Goal: Task Accomplishment & Management: Complete application form

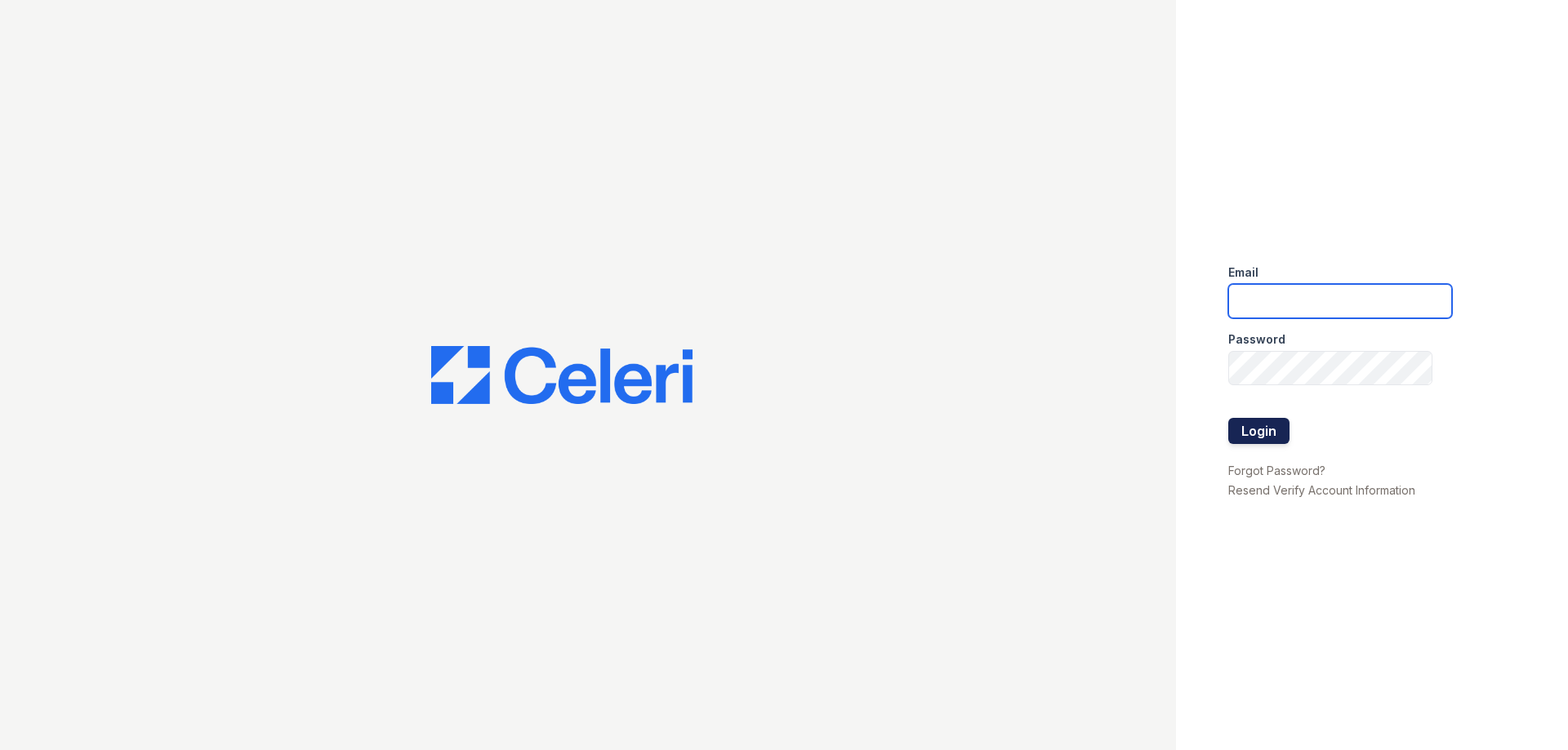
type input "[PERSON_NAME][EMAIL_ADDRESS][DOMAIN_NAME]"
click at [1265, 428] on button "Login" at bounding box center [1258, 431] width 61 height 26
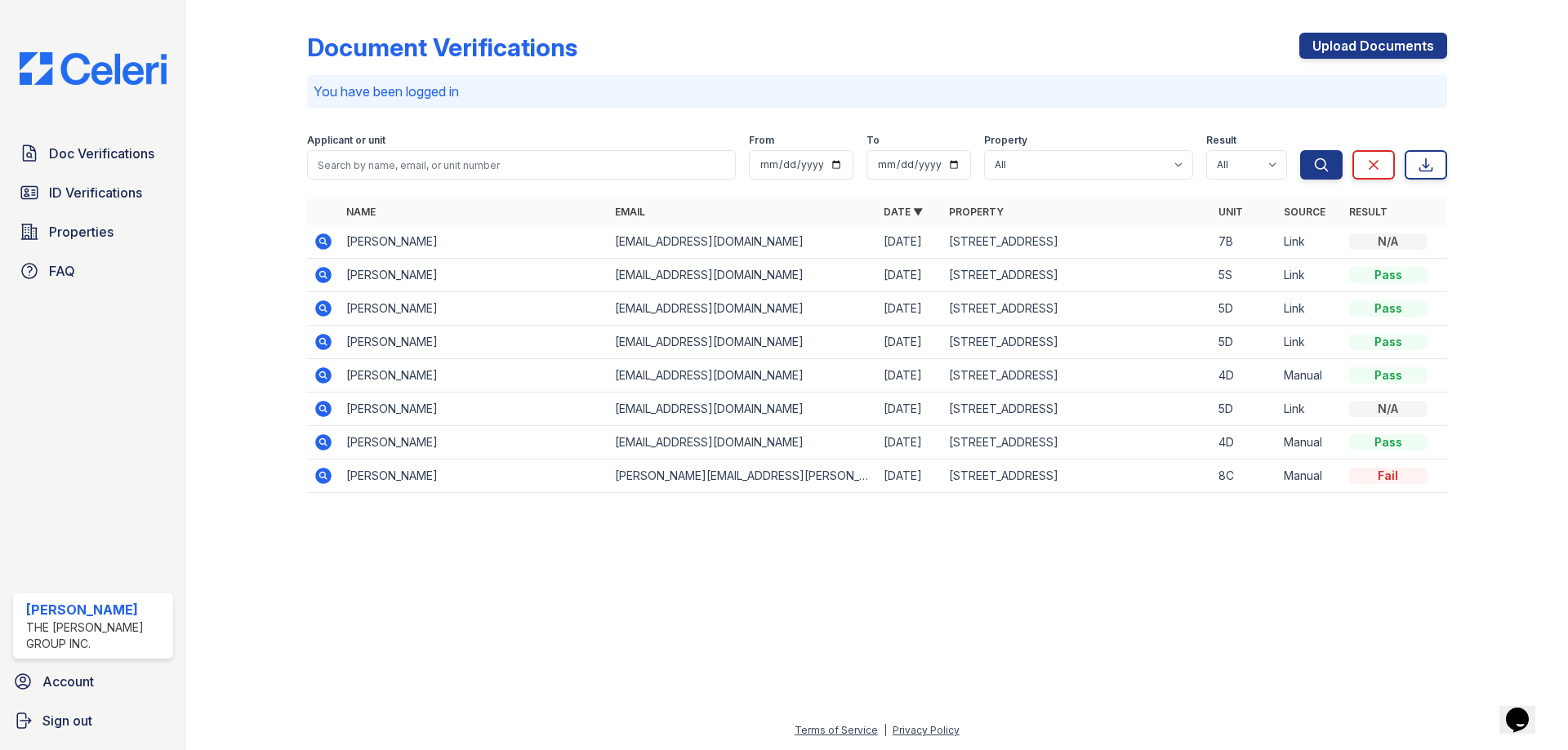
click at [370, 249] on td "[PERSON_NAME]" at bounding box center [474, 242] width 269 height 34
click at [385, 243] on td "[PERSON_NAME]" at bounding box center [474, 242] width 269 height 34
click at [862, 250] on td "[EMAIL_ADDRESS][DOMAIN_NAME]" at bounding box center [743, 242] width 269 height 34
click at [1157, 250] on td "[STREET_ADDRESS]" at bounding box center [1076, 242] width 269 height 34
click at [1302, 245] on td "Link" at bounding box center [1310, 242] width 65 height 34
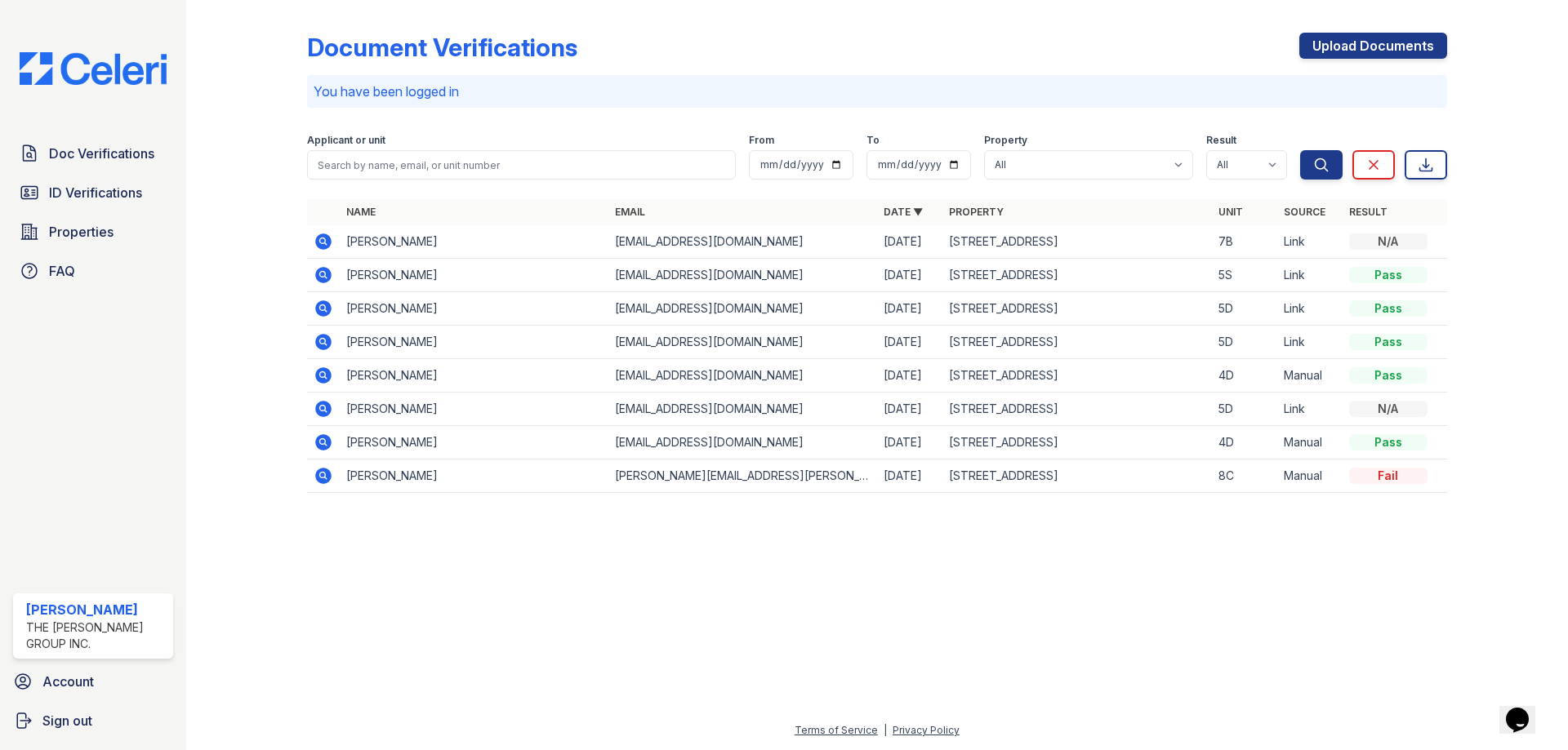
click at [368, 238] on td "[PERSON_NAME]" at bounding box center [474, 242] width 269 height 34
click at [329, 238] on icon at bounding box center [323, 241] width 17 height 17
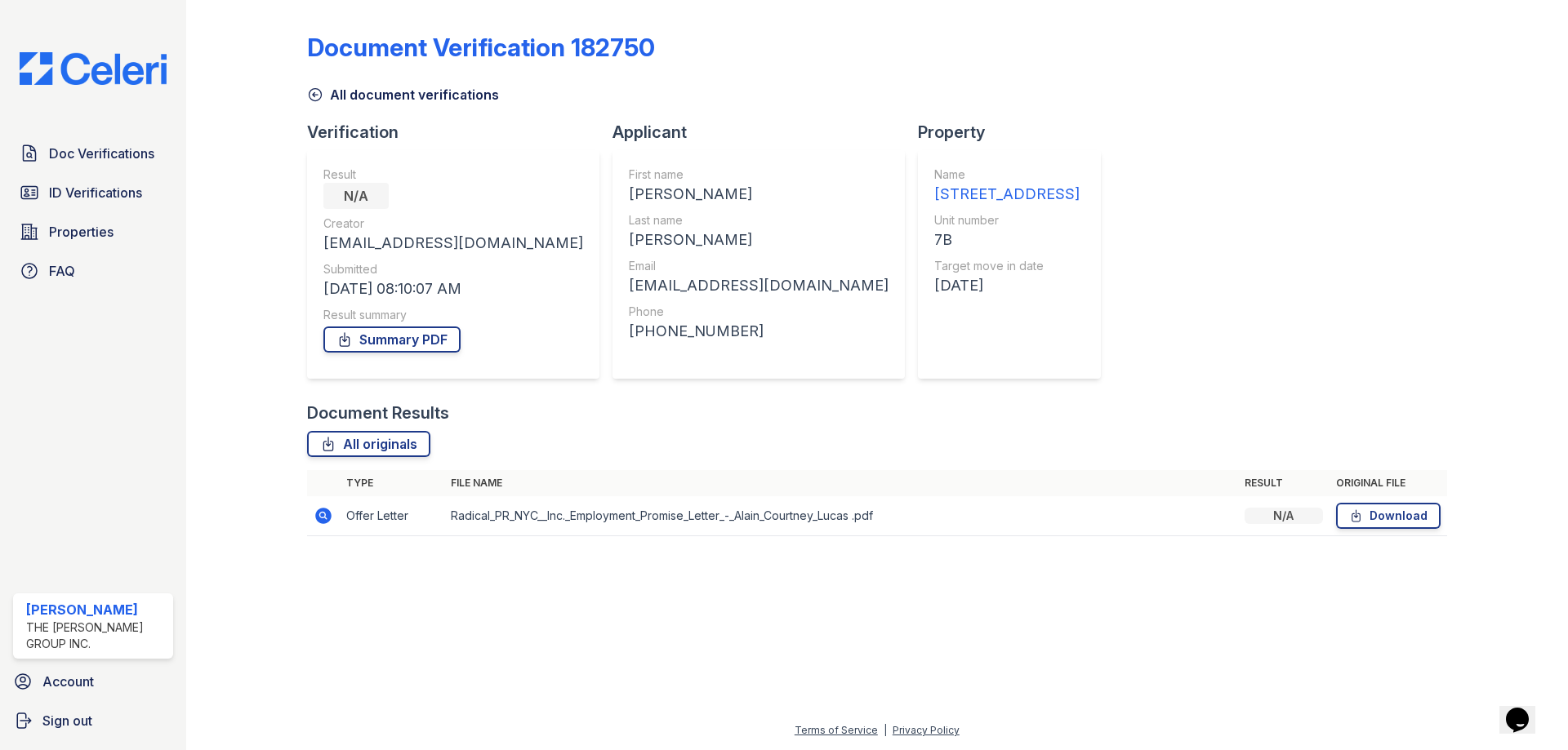
click at [1331, 494] on th "Original file" at bounding box center [1388, 483] width 118 height 26
click at [1282, 517] on div "N/A" at bounding box center [1283, 516] width 78 height 17
click at [400, 341] on link "Summary PDF" at bounding box center [392, 339] width 138 height 26
click at [106, 154] on span "Doc Verifications" at bounding box center [102, 153] width 105 height 20
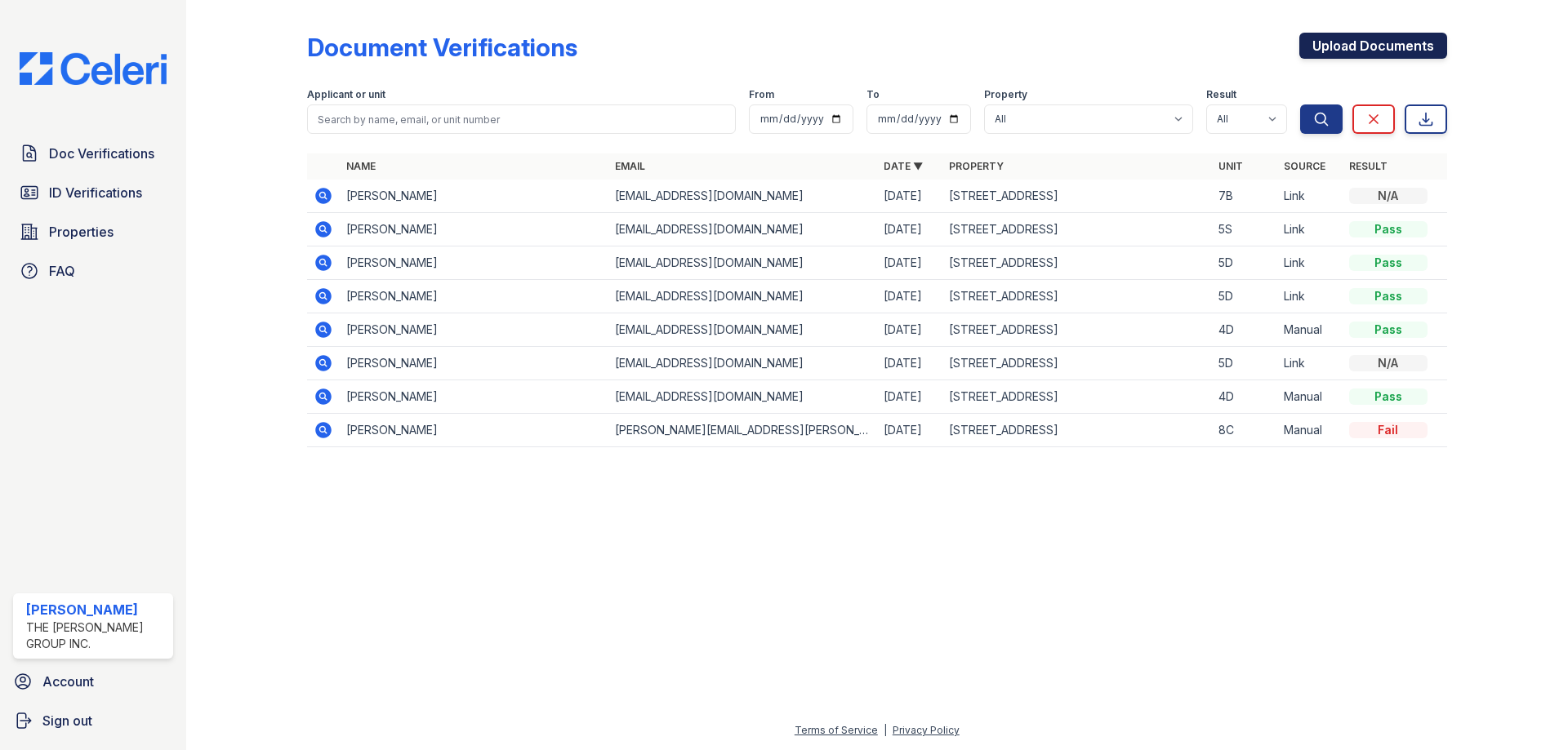
click at [1377, 51] on link "Upload Documents" at bounding box center [1372, 46] width 147 height 26
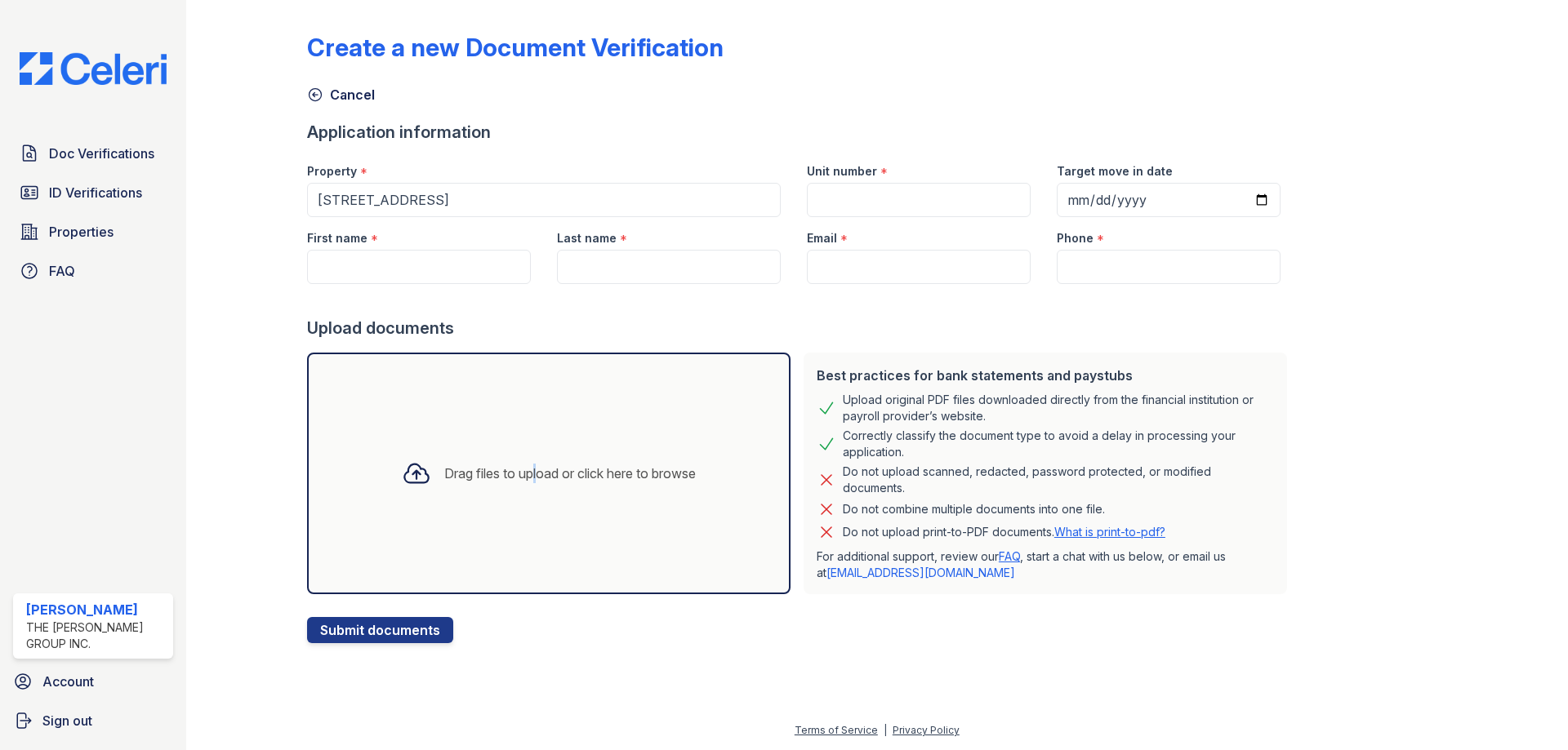
click at [521, 460] on div "Drag files to upload or click here to browse" at bounding box center [549, 474] width 321 height 55
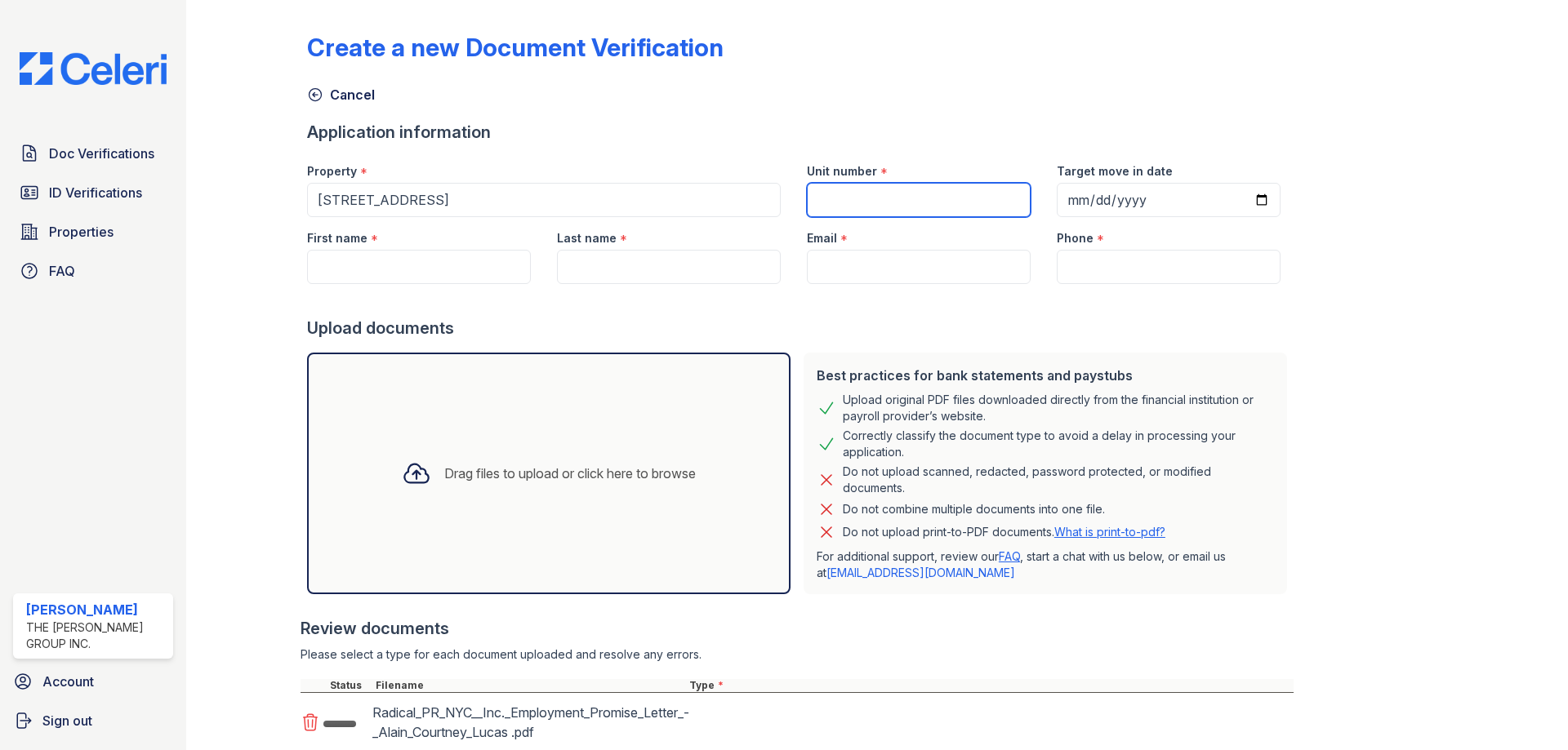
click at [918, 206] on input "Unit number" at bounding box center [918, 200] width 224 height 35
type input "7B"
click at [465, 245] on div "First name *" at bounding box center [418, 234] width 224 height 33
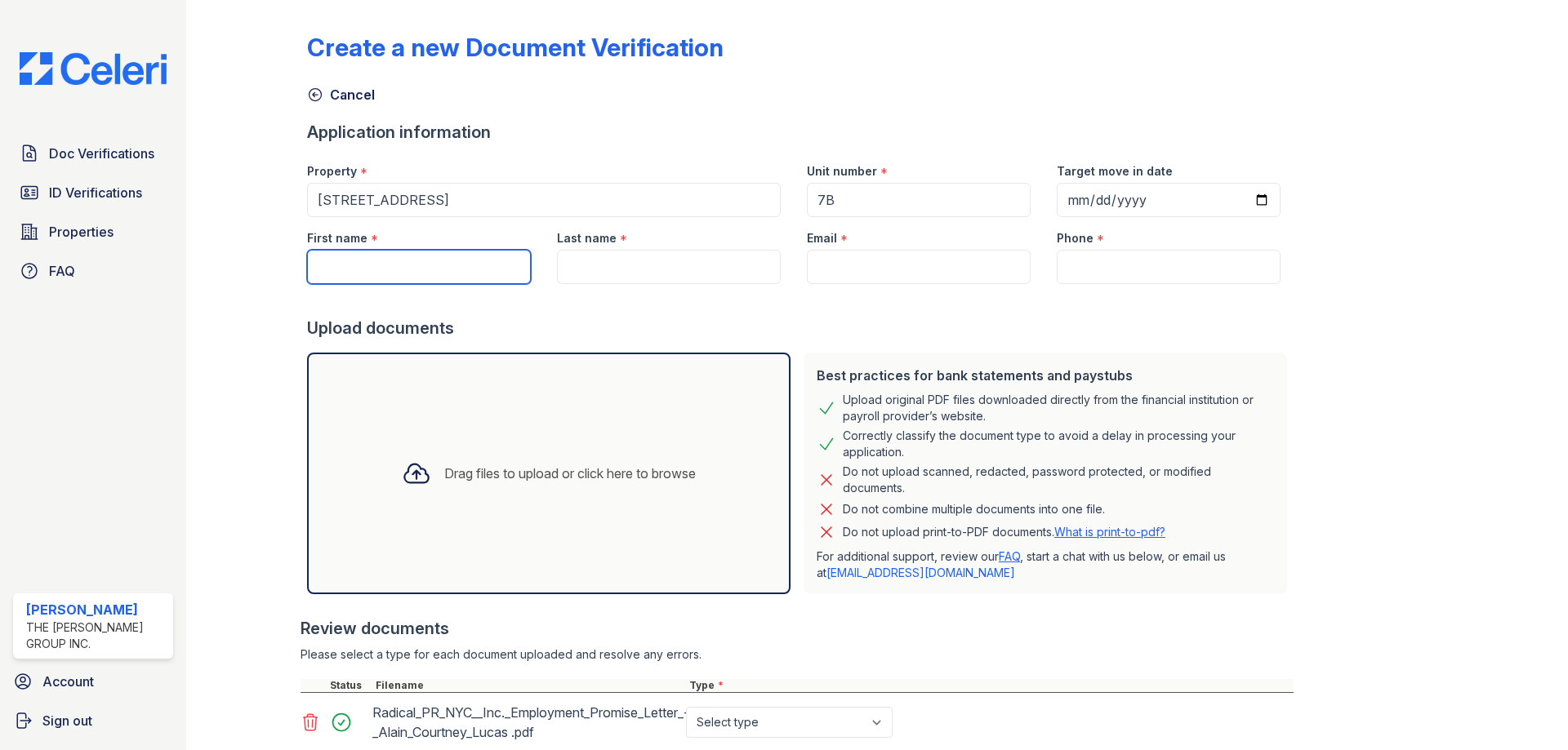
click at [462, 261] on input "First name" at bounding box center [418, 267] width 224 height 35
type input "Alain"
click at [614, 267] on input "Last name" at bounding box center [669, 267] width 224 height 35
type input "Lucas"
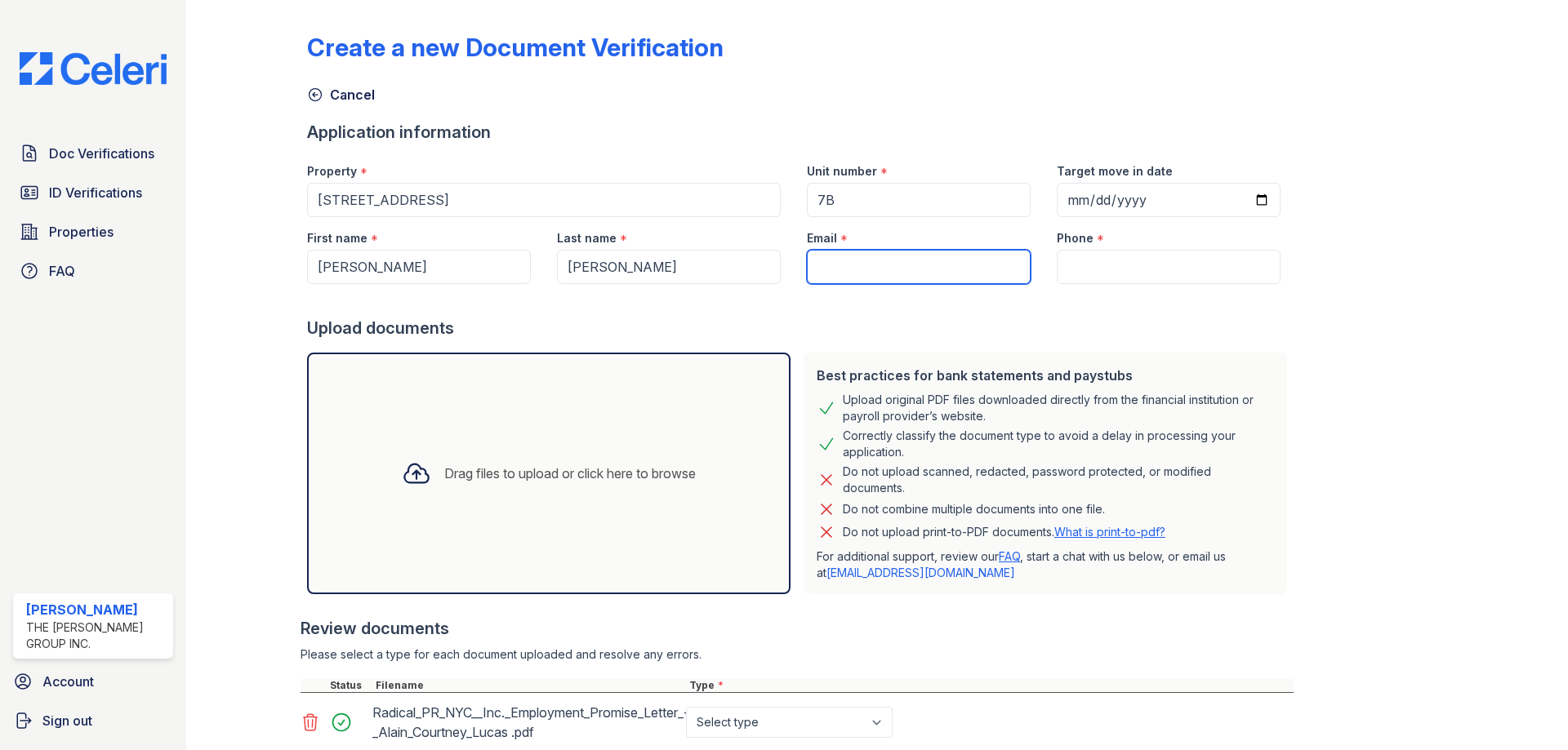
click at [863, 269] on input "Email" at bounding box center [918, 267] width 224 height 35
type input "priscilla@brooklyngroup.com"
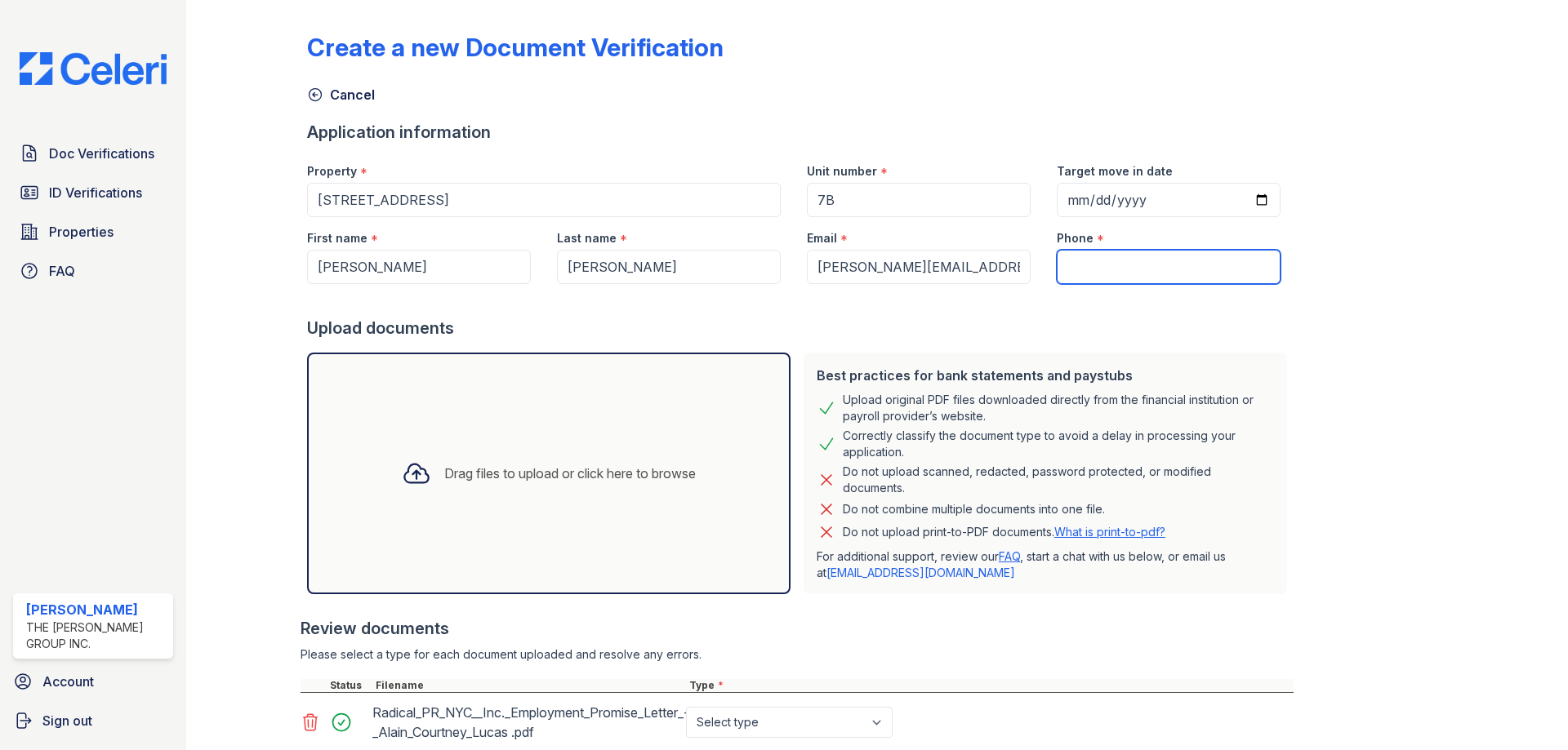
click at [1099, 254] on input "Phone" at bounding box center [1168, 267] width 224 height 35
type input "718-408-8777"
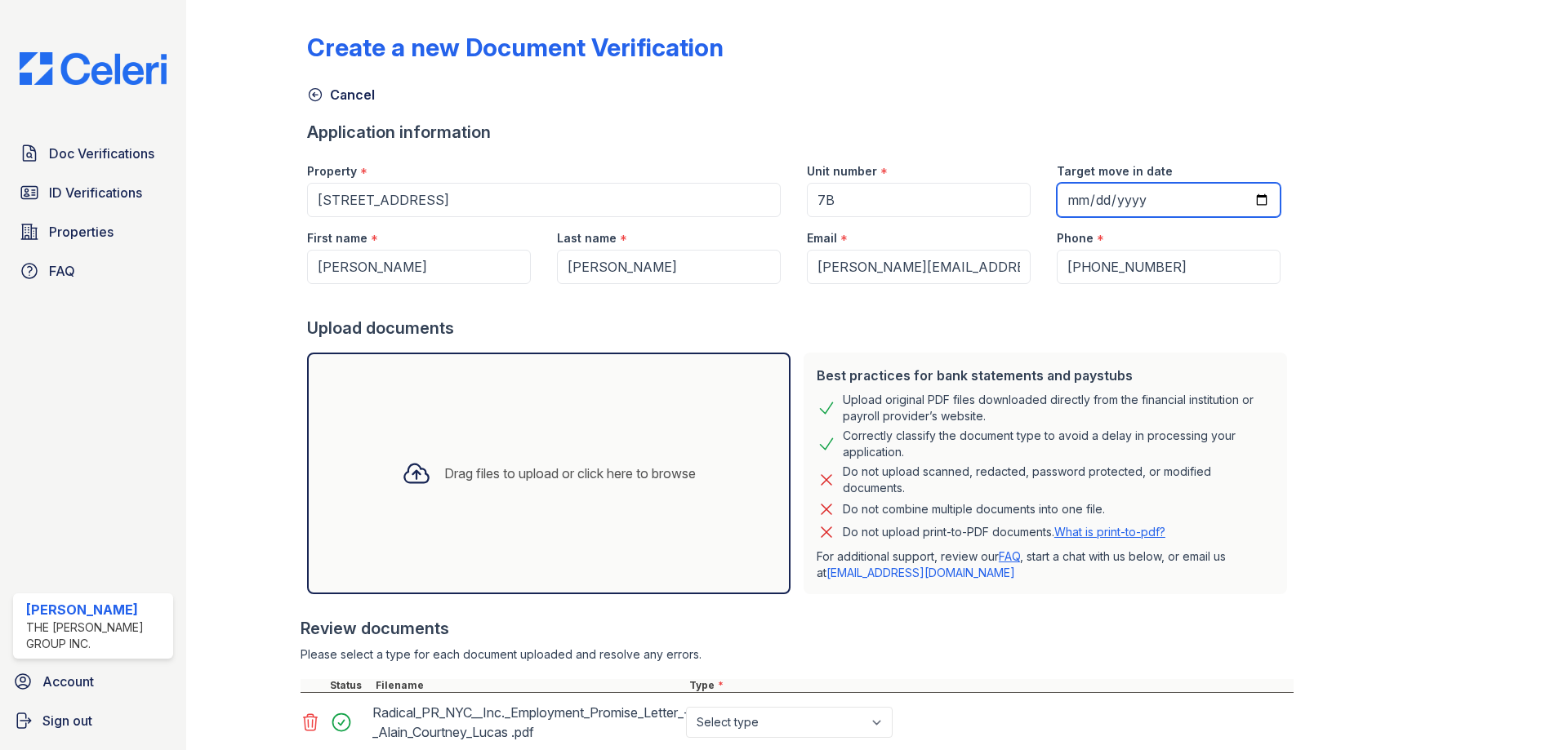
click at [1096, 196] on input "Target move in date" at bounding box center [1168, 200] width 224 height 35
click at [1235, 201] on input "Target move in date" at bounding box center [1168, 200] width 224 height 35
type input "2025-10-01"
click at [1283, 389] on div "Create a new Document Verification Cancel Application information Property * 18…" at bounding box center [876, 410] width 1140 height 805
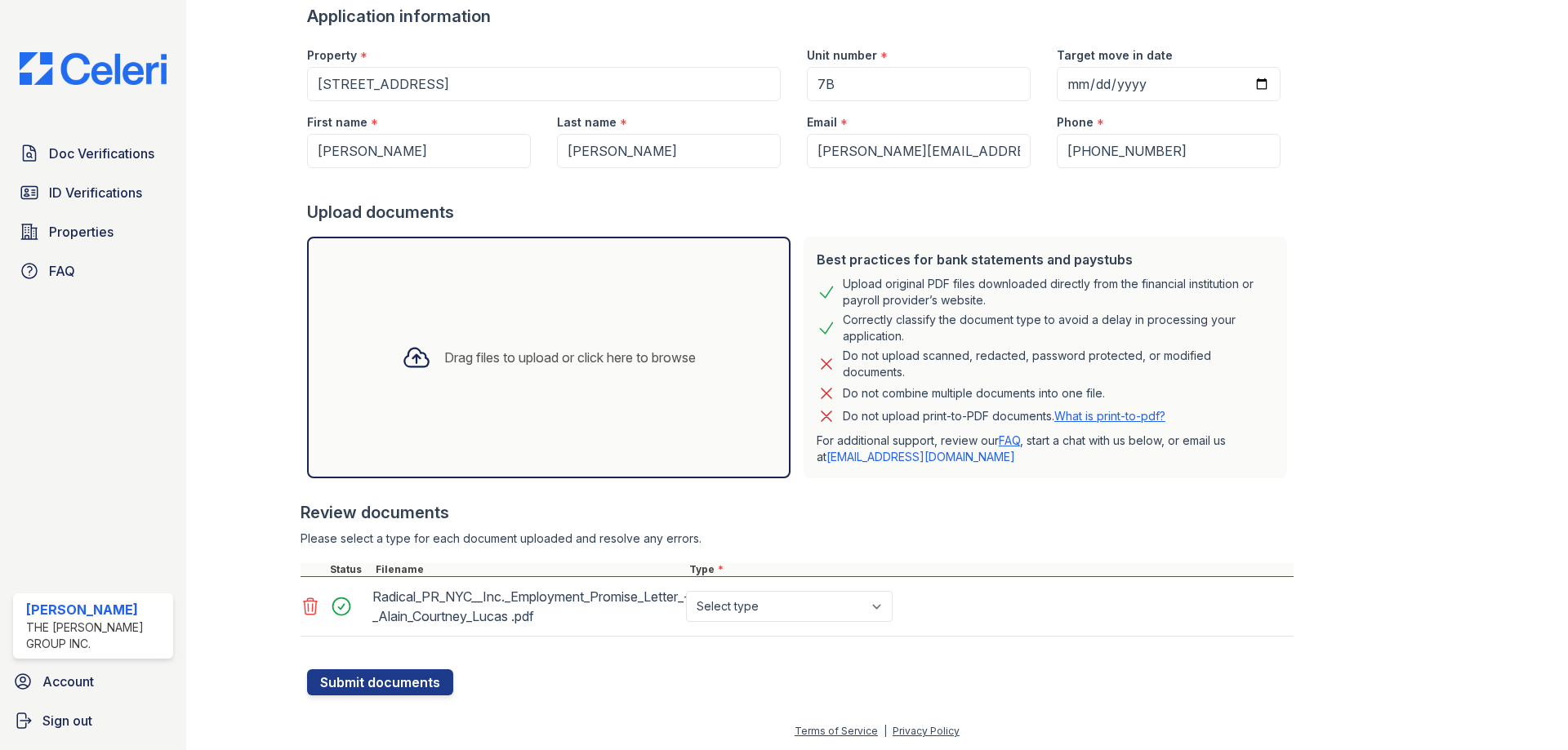
scroll to position [117, 0]
click at [830, 611] on select "Select type Paystub Bank Statement Offer Letter Tax Documents Benefit Award Let…" at bounding box center [788, 606] width 207 height 31
select select "offer_letter"
click at [686, 591] on select "Select type Paystub Bank Statement Offer Letter Tax Documents Benefit Award Let…" at bounding box center [788, 606] width 207 height 31
click at [355, 676] on button "Submit documents" at bounding box center [380, 682] width 146 height 26
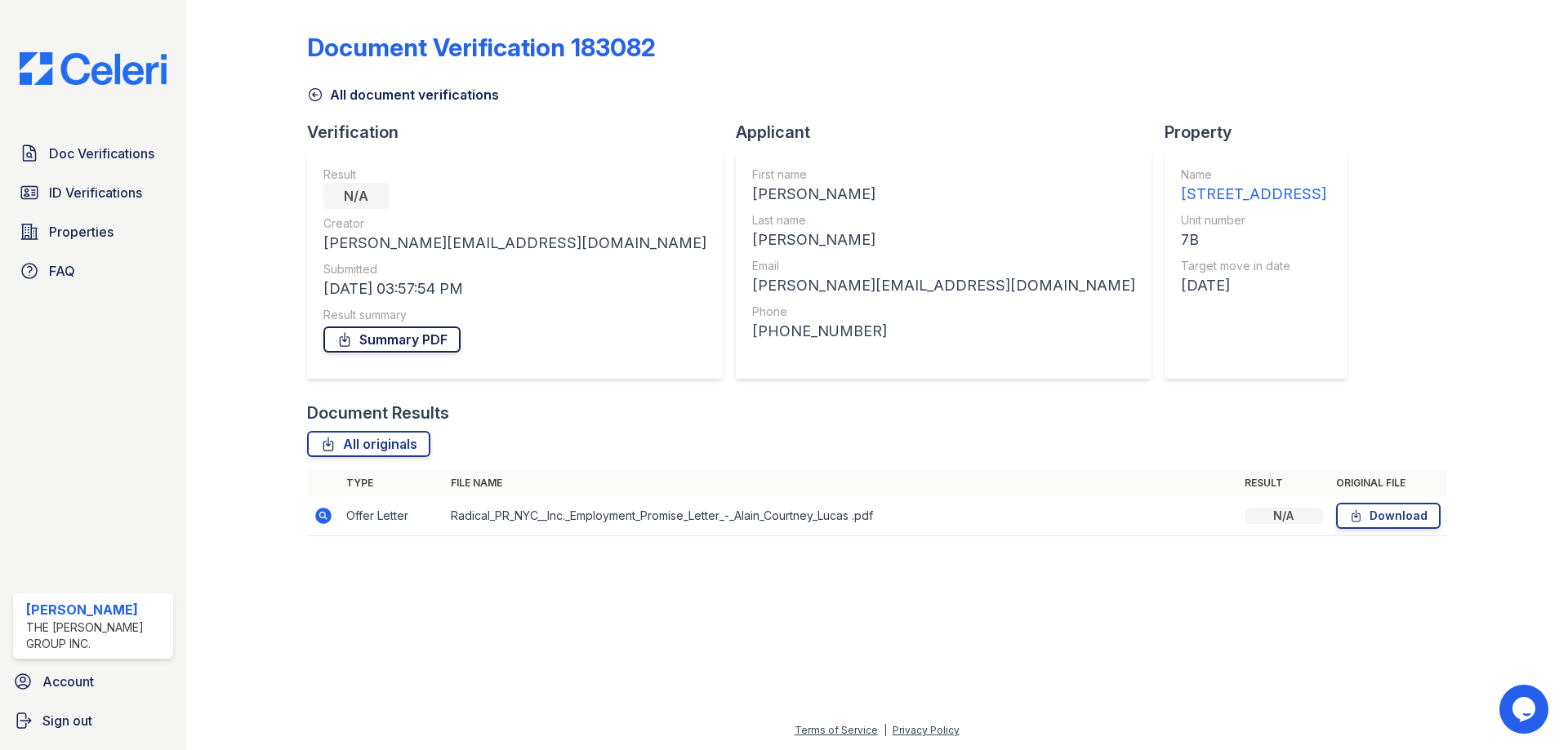
click at [409, 342] on link "Summary PDF" at bounding box center [392, 339] width 138 height 26
click at [109, 155] on span "Doc Verifications" at bounding box center [102, 153] width 105 height 20
